Goal: Task Accomplishment & Management: Use online tool/utility

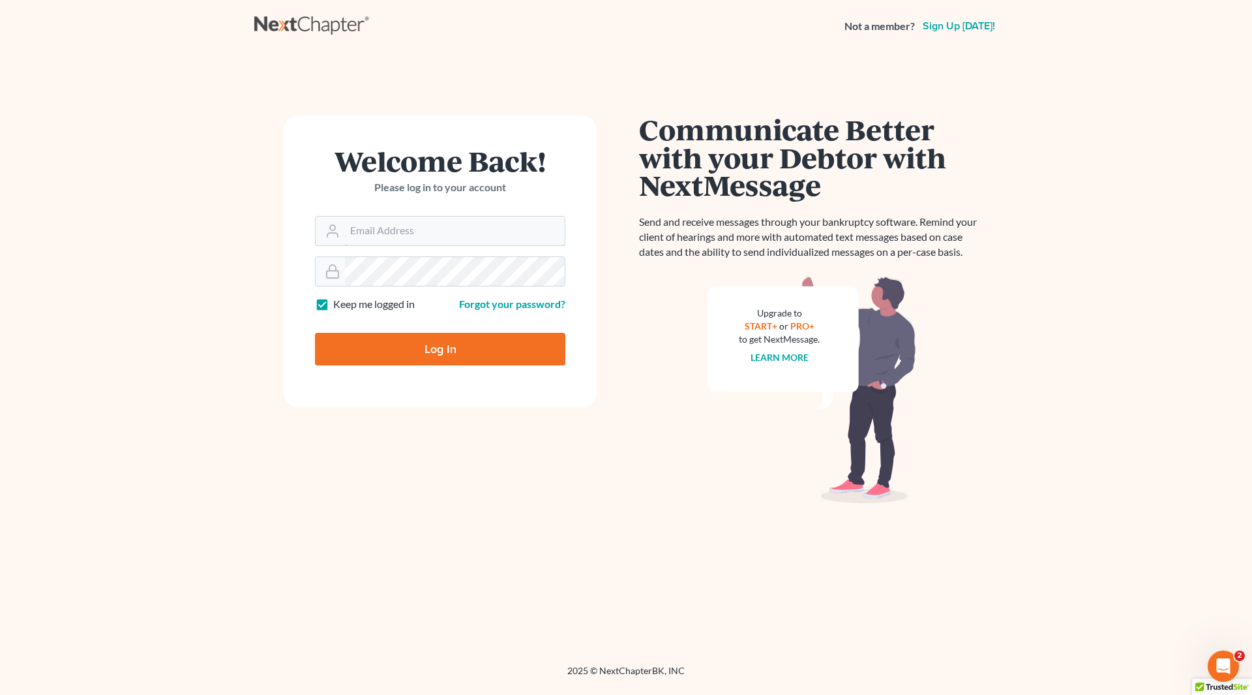
type input "[PERSON_NAME][EMAIL_ADDRESS][DOMAIN_NAME]"
click at [441, 359] on input "Log In" at bounding box center [440, 349] width 250 height 33
type input "Thinking..."
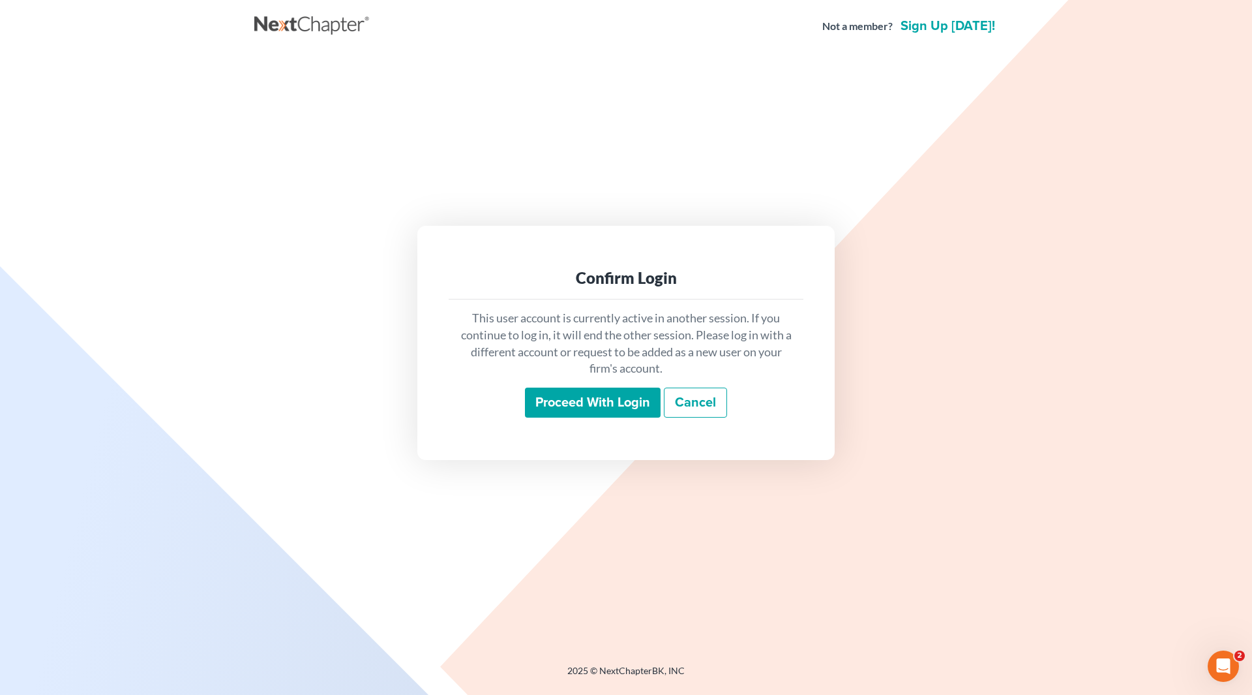
click at [588, 404] on input "Proceed with login" at bounding box center [593, 402] width 136 height 30
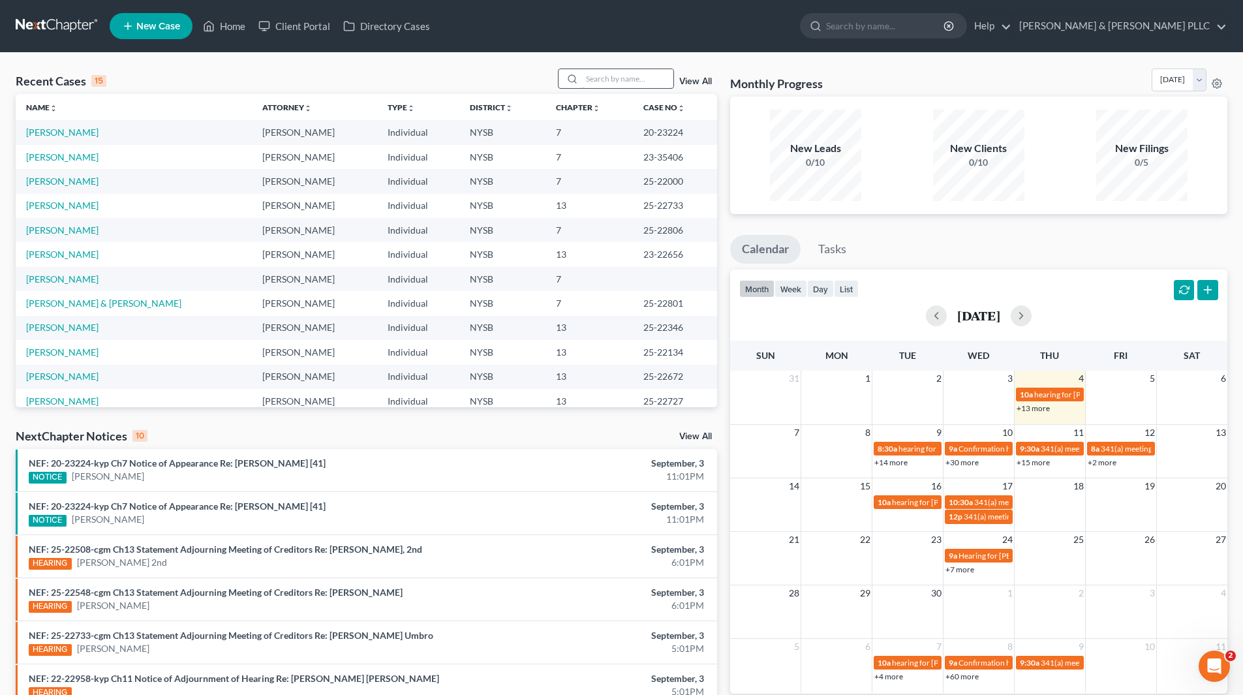
click at [652, 80] on input "search" at bounding box center [627, 78] width 91 height 19
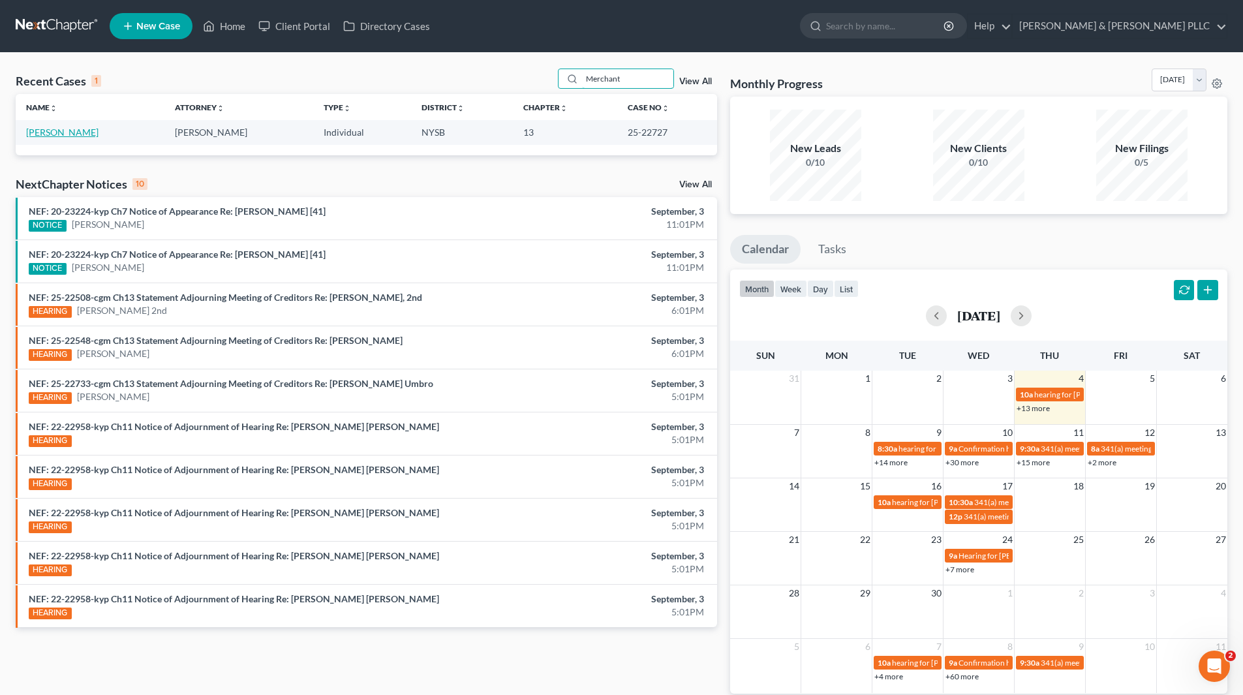
type input "Merchant"
click at [81, 133] on link "Merchant, Carol" at bounding box center [62, 132] width 72 height 11
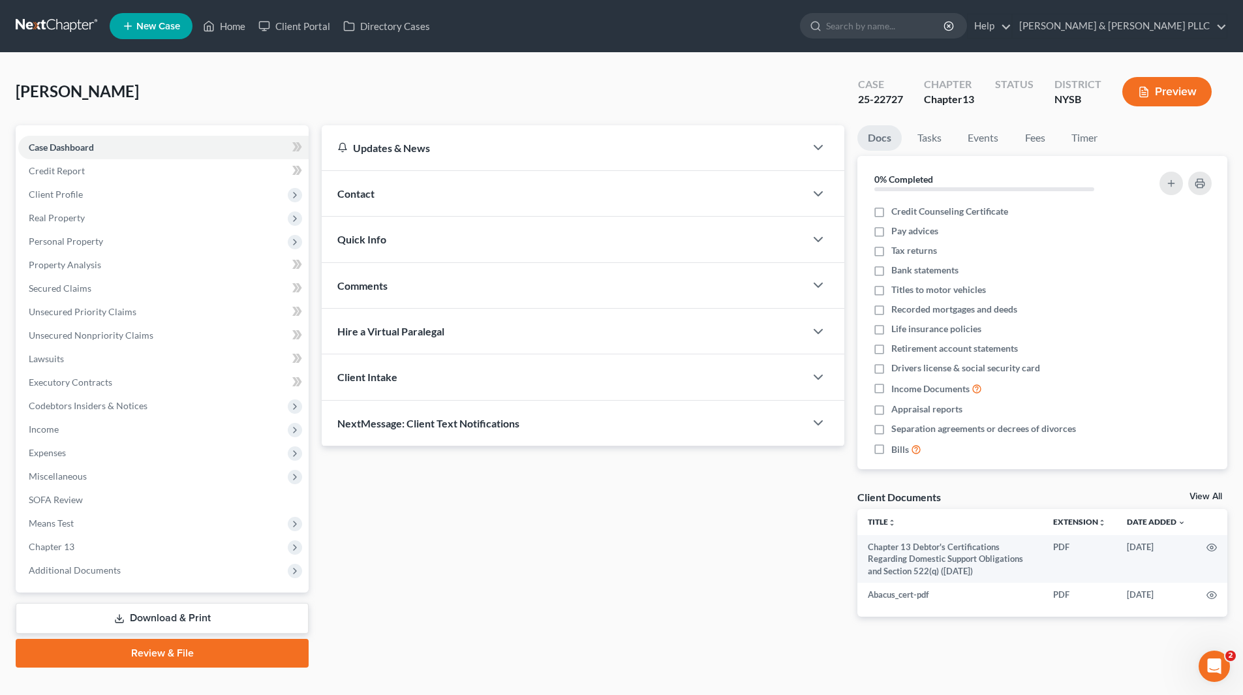
scroll to position [22, 0]
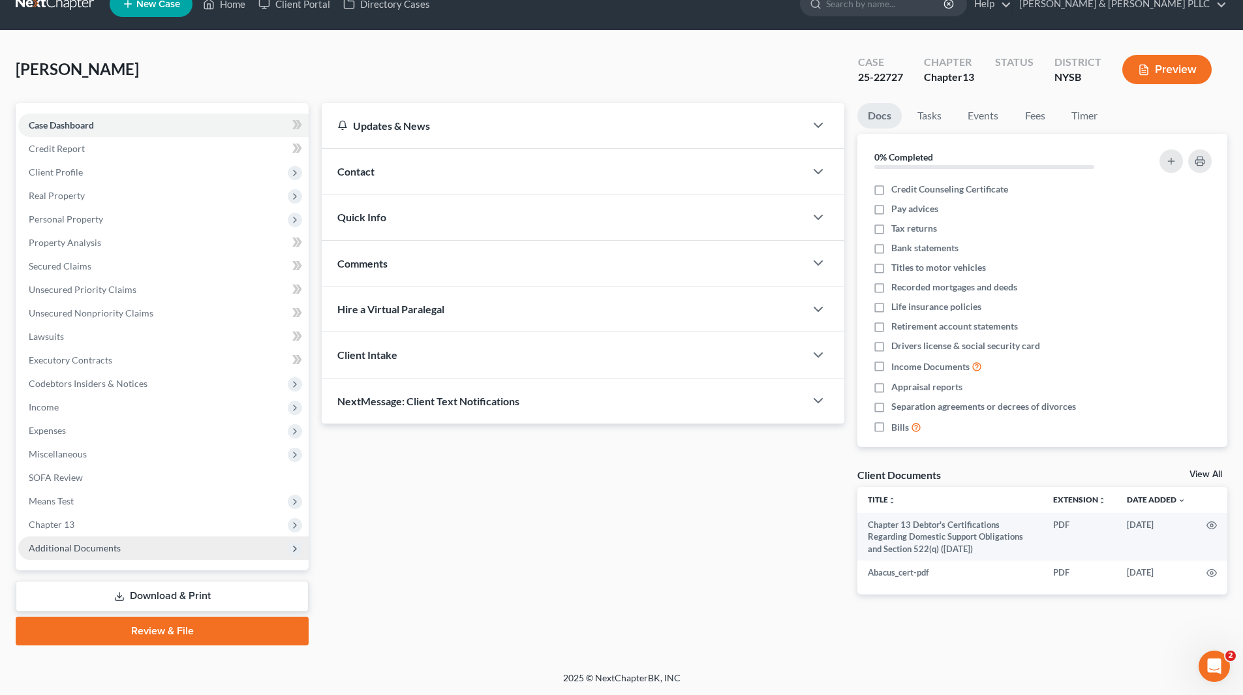
click at [100, 551] on span "Additional Documents" at bounding box center [75, 547] width 92 height 11
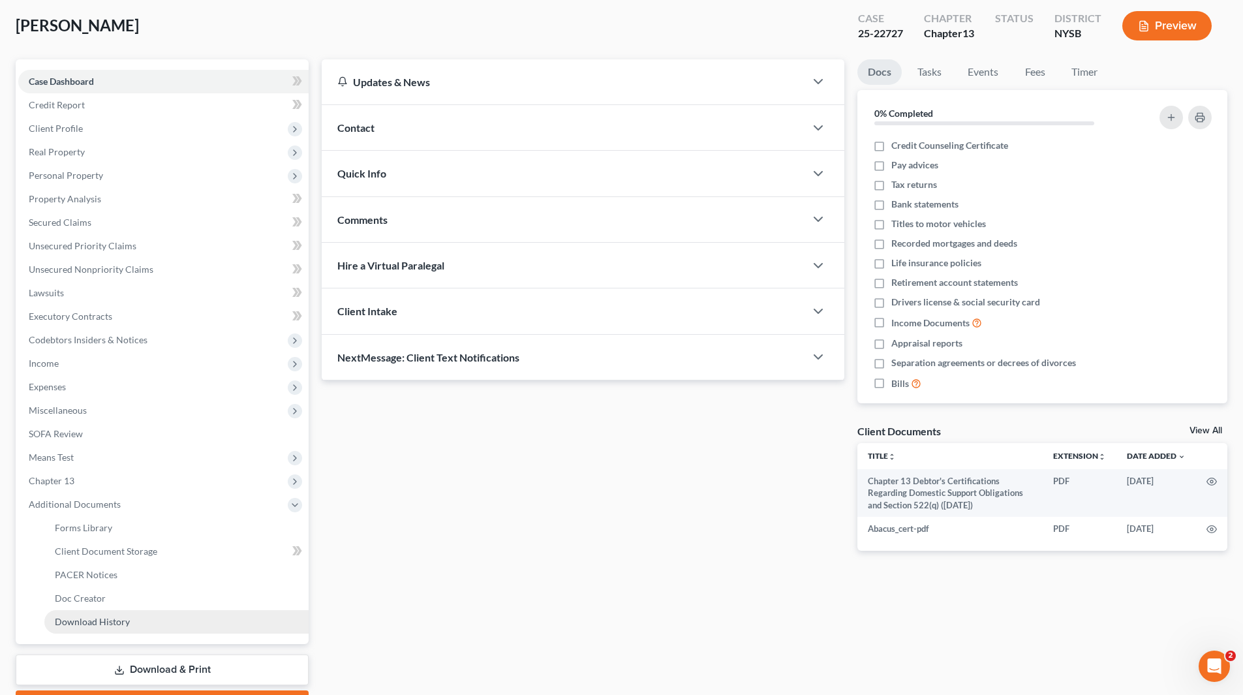
scroll to position [140, 0]
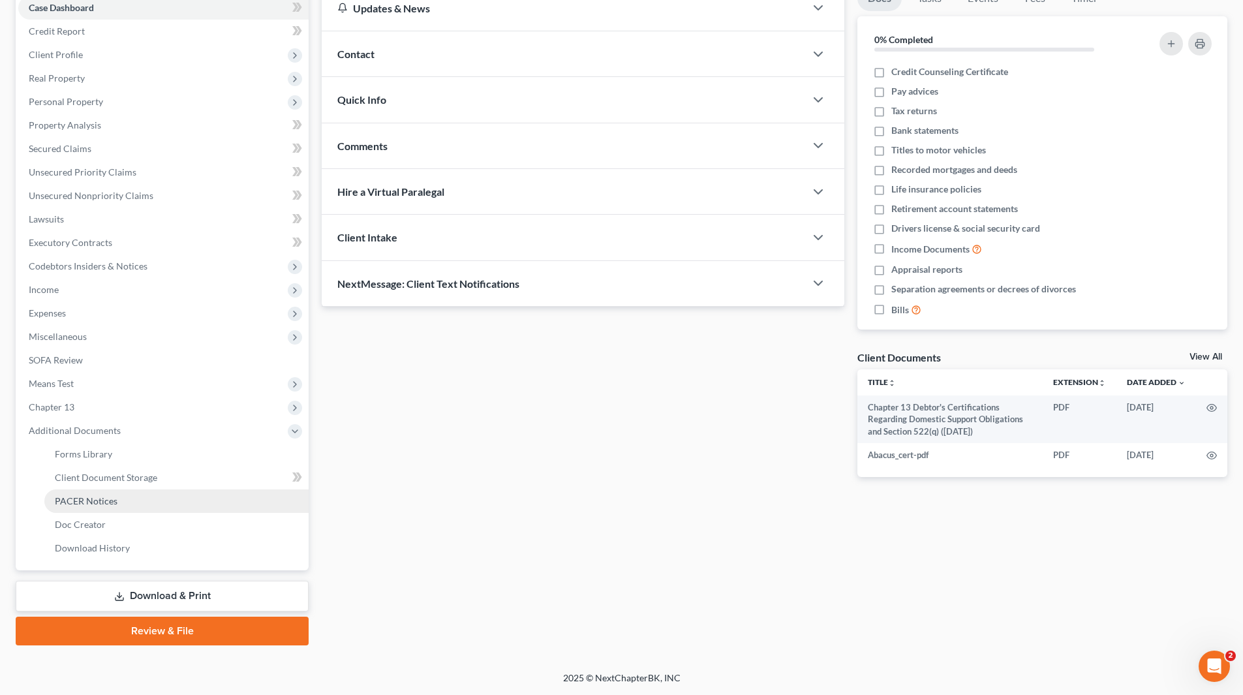
click at [115, 507] on link "PACER Notices" at bounding box center [176, 500] width 264 height 23
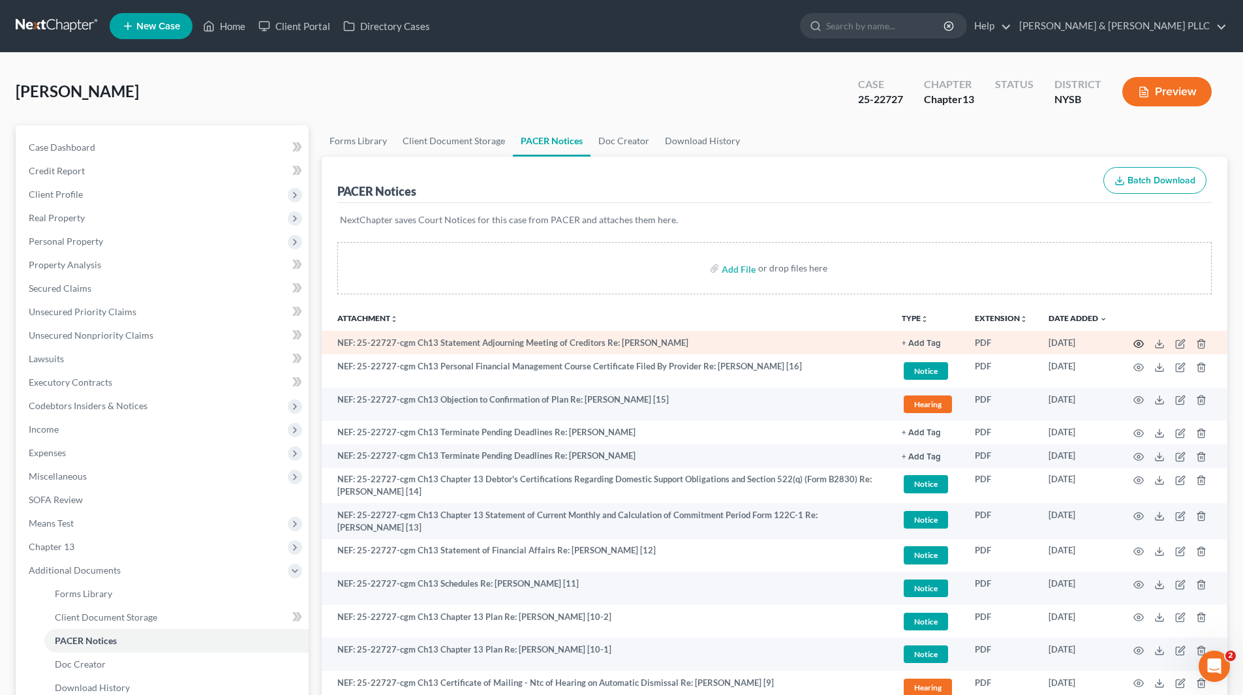
click at [1136, 342] on icon "button" at bounding box center [1138, 344] width 10 height 10
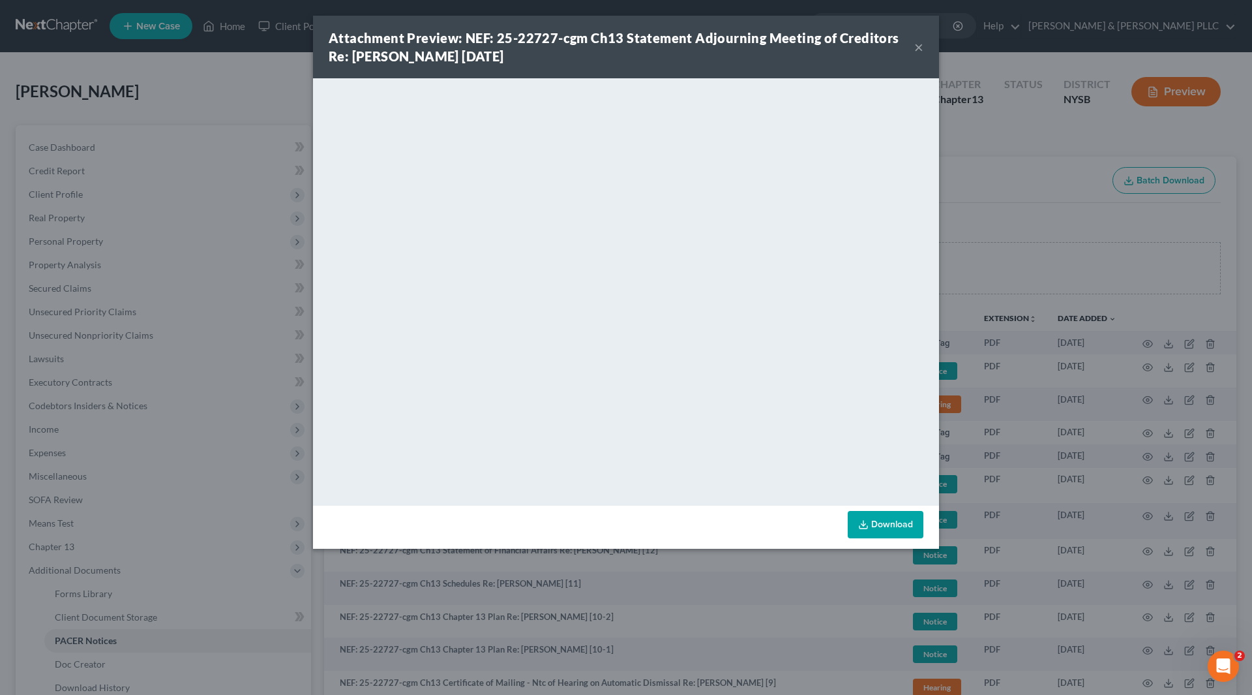
click at [917, 54] on button "×" at bounding box center [918, 47] width 9 height 16
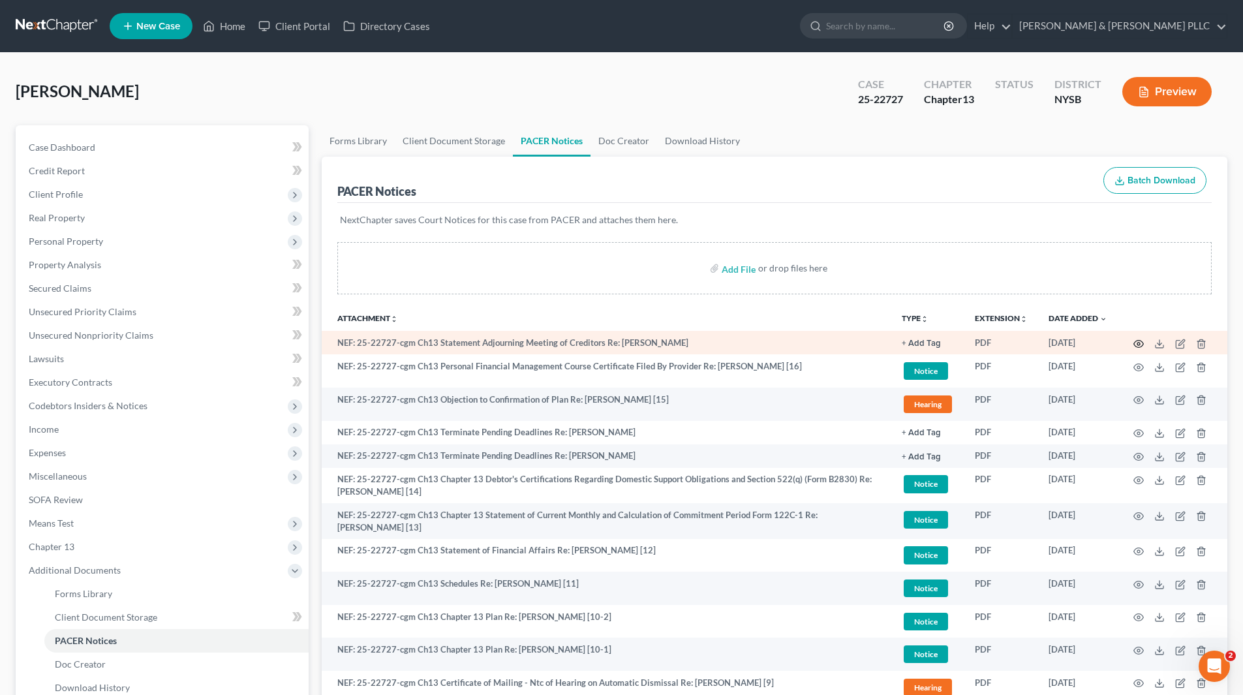
click at [1139, 342] on icon "button" at bounding box center [1138, 344] width 10 height 10
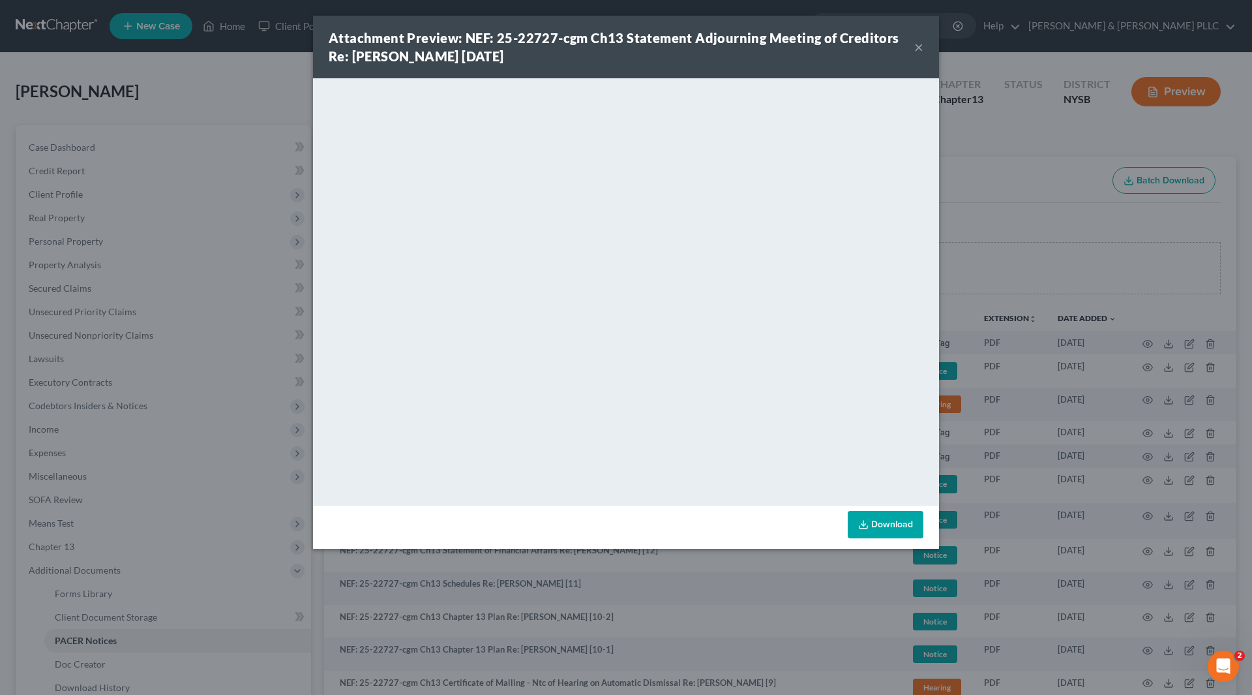
click at [918, 41] on button "×" at bounding box center [918, 47] width 9 height 16
